Goal: Task Accomplishment & Management: Complete application form

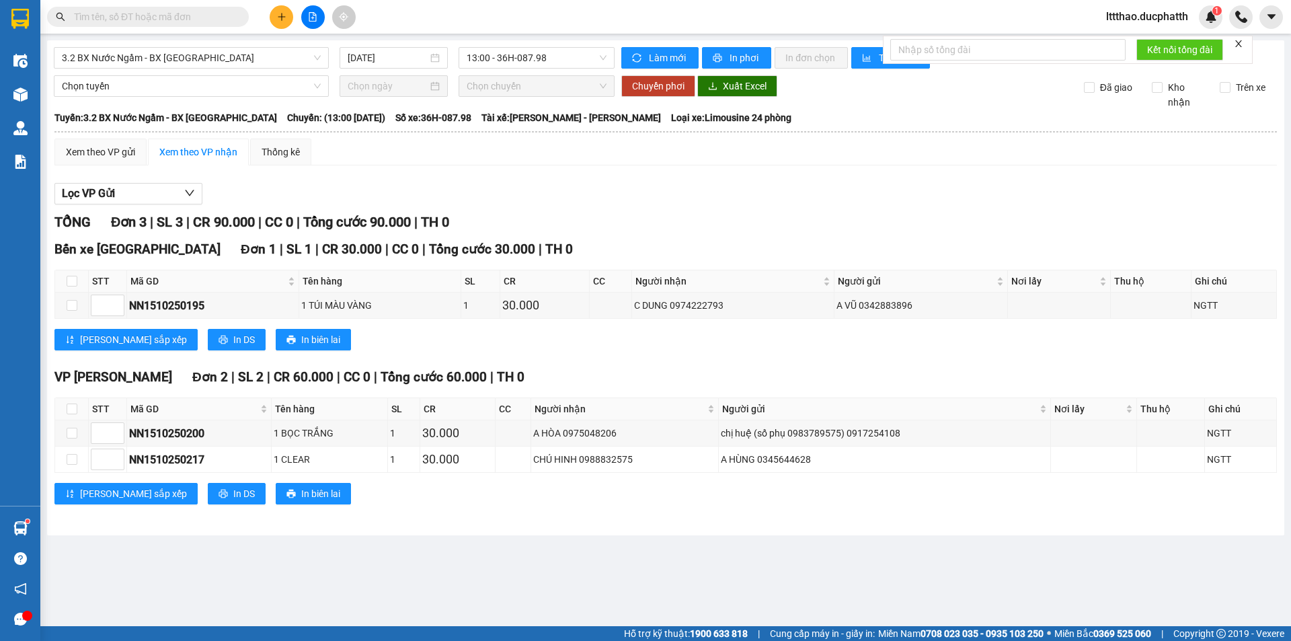
click at [157, 11] on input "text" at bounding box center [153, 16] width 159 height 15
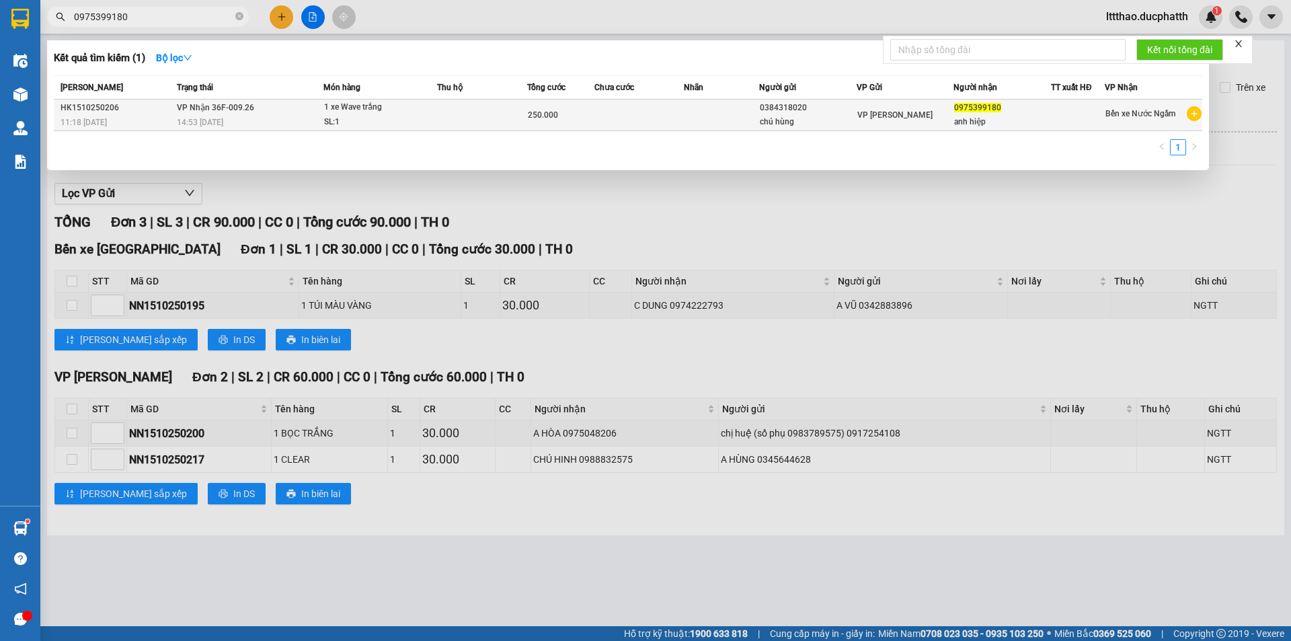
type input "0975399180"
click at [465, 114] on td at bounding box center [482, 116] width 90 height 32
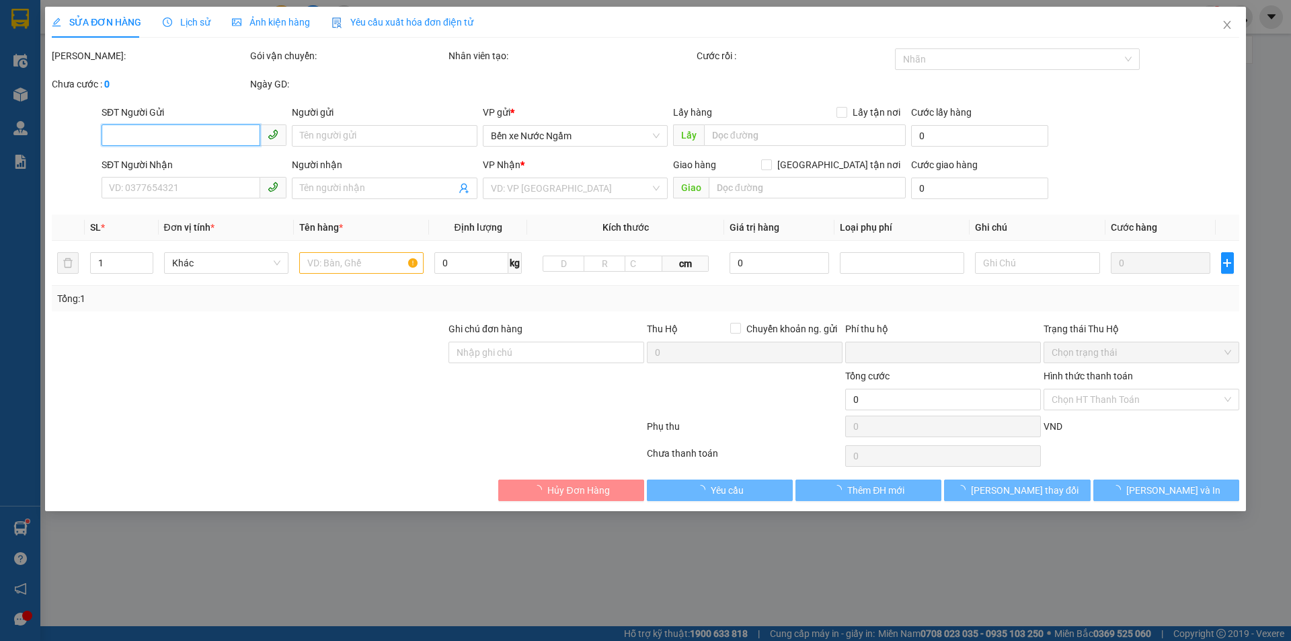
type input "0384318020"
type input "chú hùng"
type input "0975399180"
type input "anh hiệp"
type input "0"
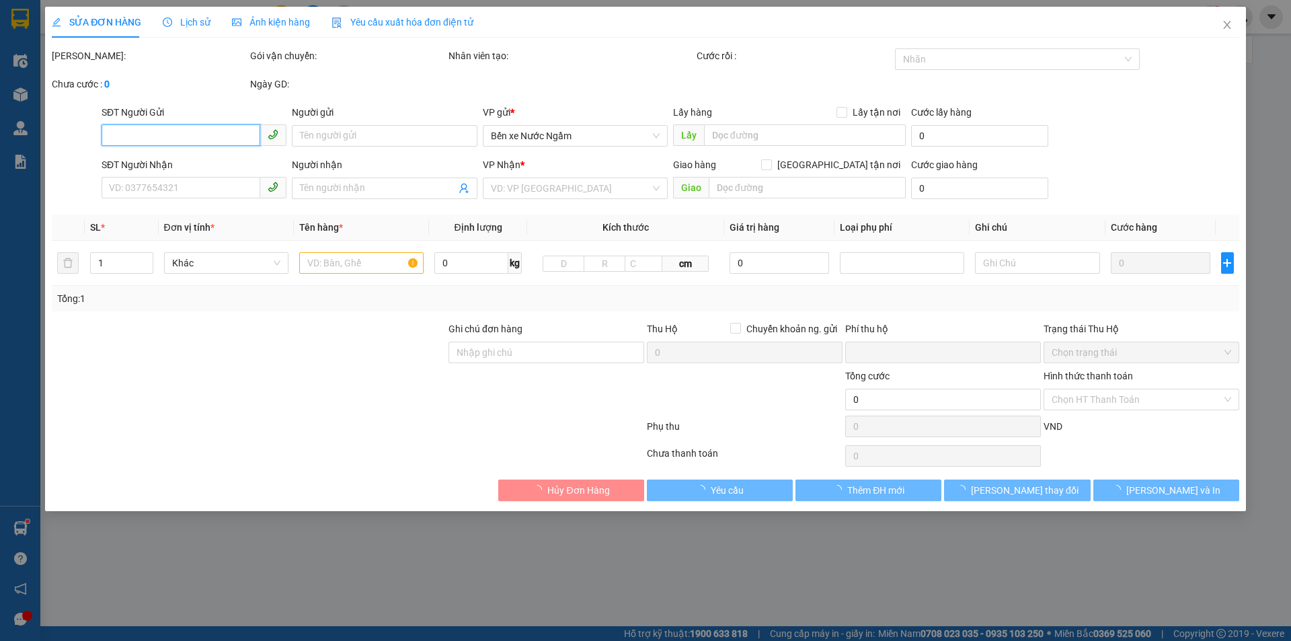
type input "250.000"
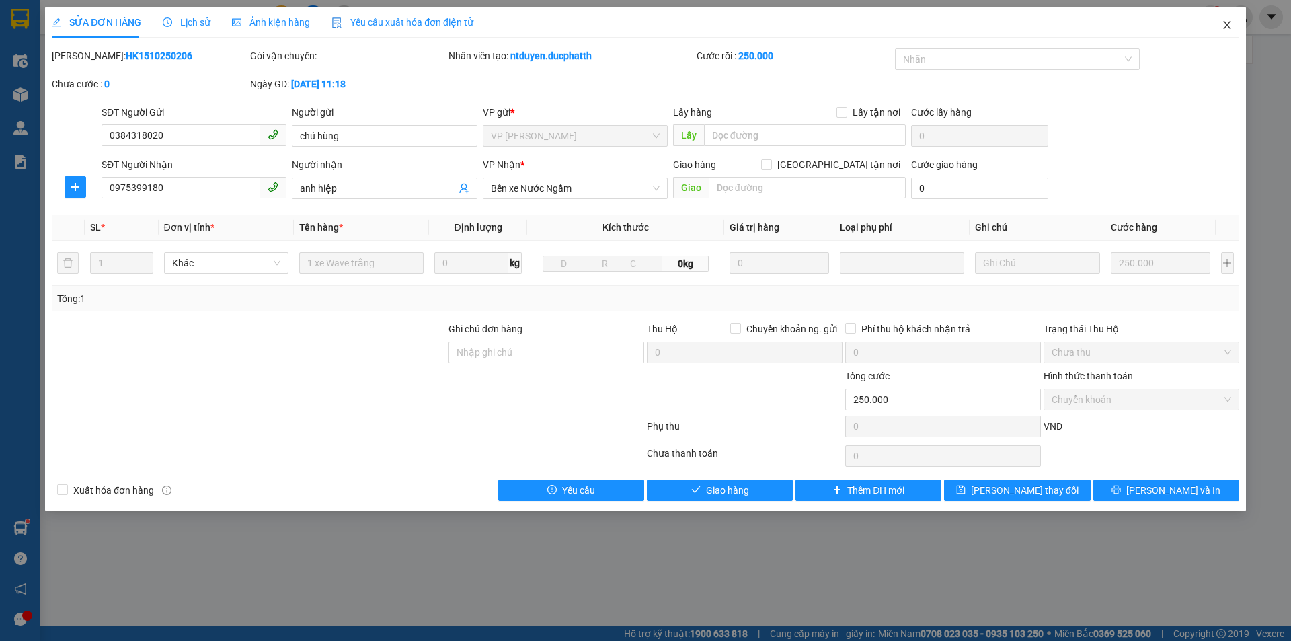
click at [1223, 32] on span "Close" at bounding box center [1227, 26] width 38 height 38
